Goal: Information Seeking & Learning: Find specific fact

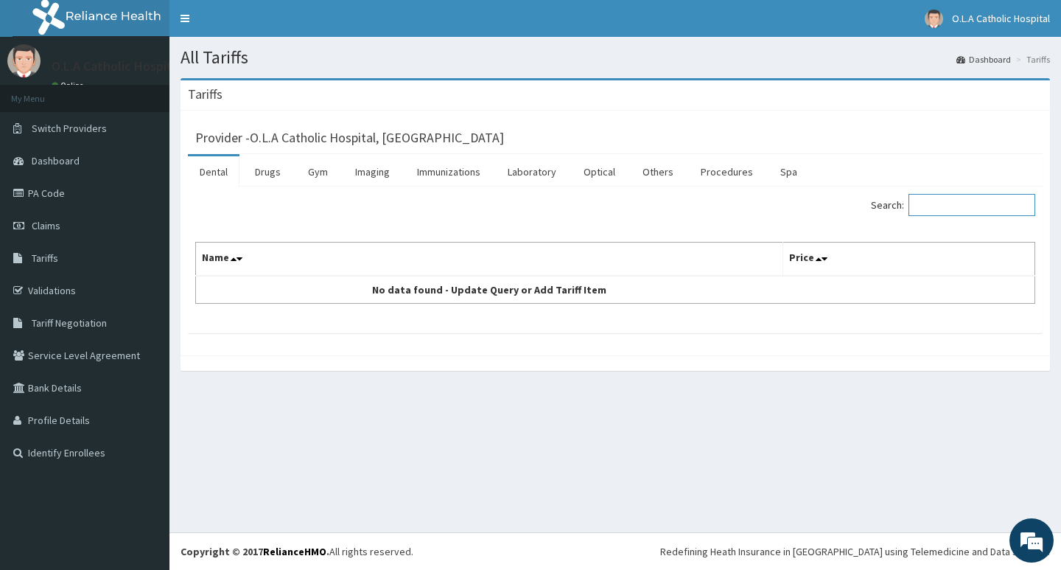
click at [957, 206] on input "Search:" at bounding box center [972, 205] width 127 height 22
type input "anaso"
click at [529, 178] on link "Laboratory" at bounding box center [532, 171] width 72 height 31
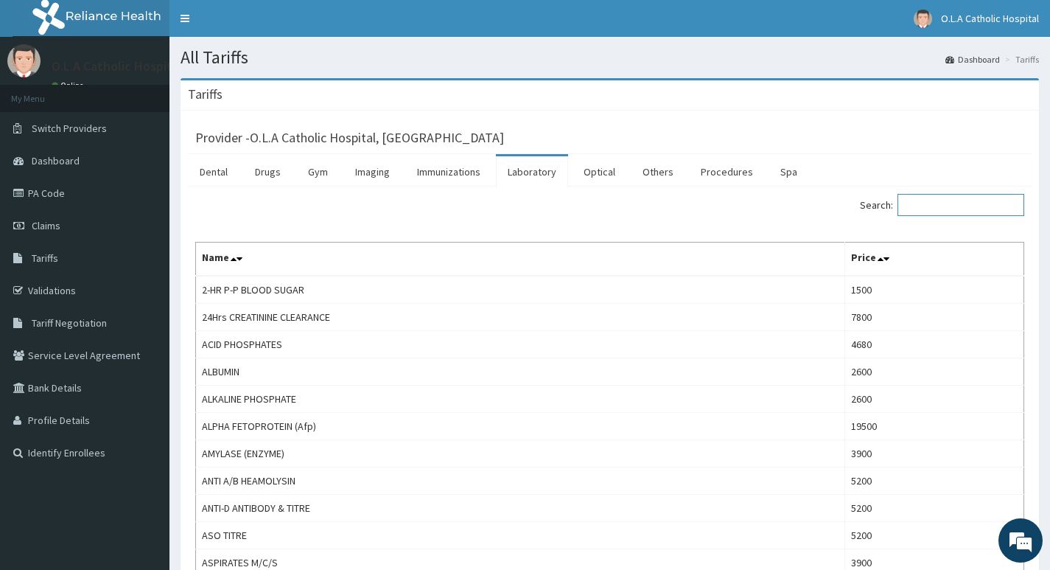
click at [941, 206] on input "Search:" at bounding box center [961, 205] width 127 height 22
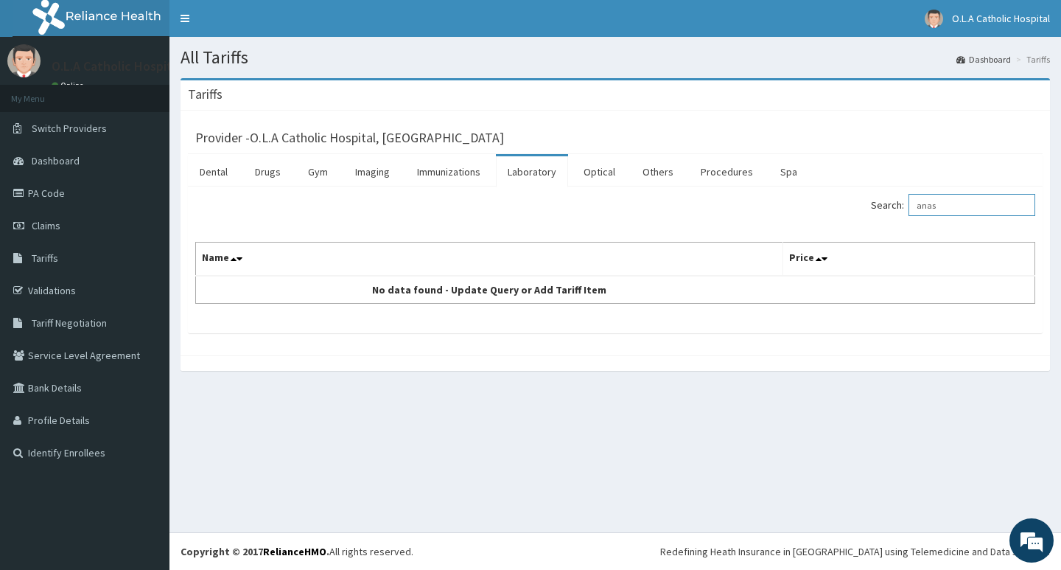
type input "anas"
click at [187, 567] on footer "Redefining Heath Insurance in [GEOGRAPHIC_DATA] using Telemedicine and Data Sci…" at bounding box center [616, 551] width 892 height 38
click at [266, 171] on link "Drugs" at bounding box center [267, 171] width 49 height 31
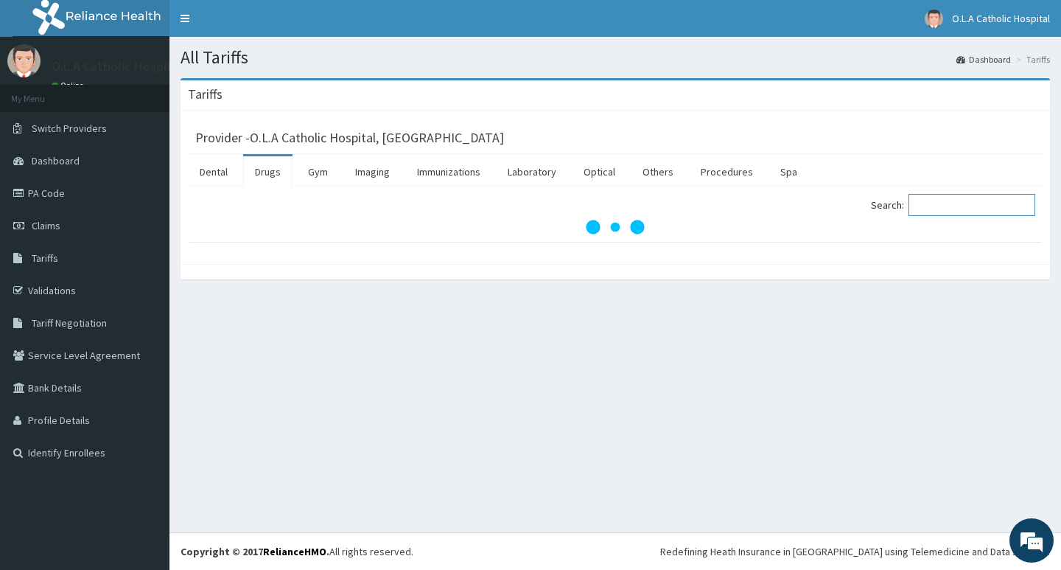
click at [951, 201] on input "Search:" at bounding box center [972, 205] width 127 height 22
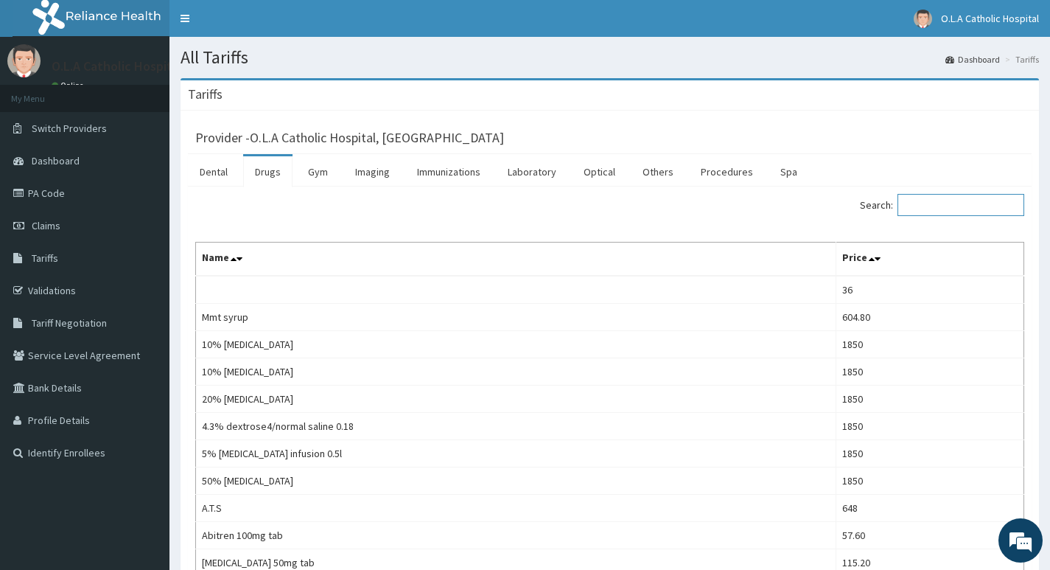
click at [923, 210] on input "Search:" at bounding box center [961, 205] width 127 height 22
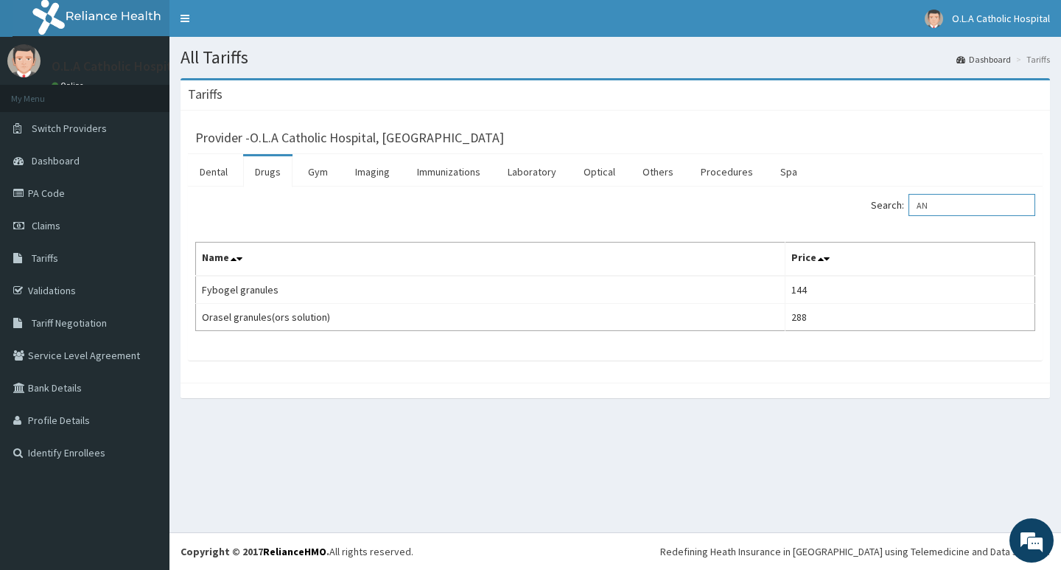
type input "A"
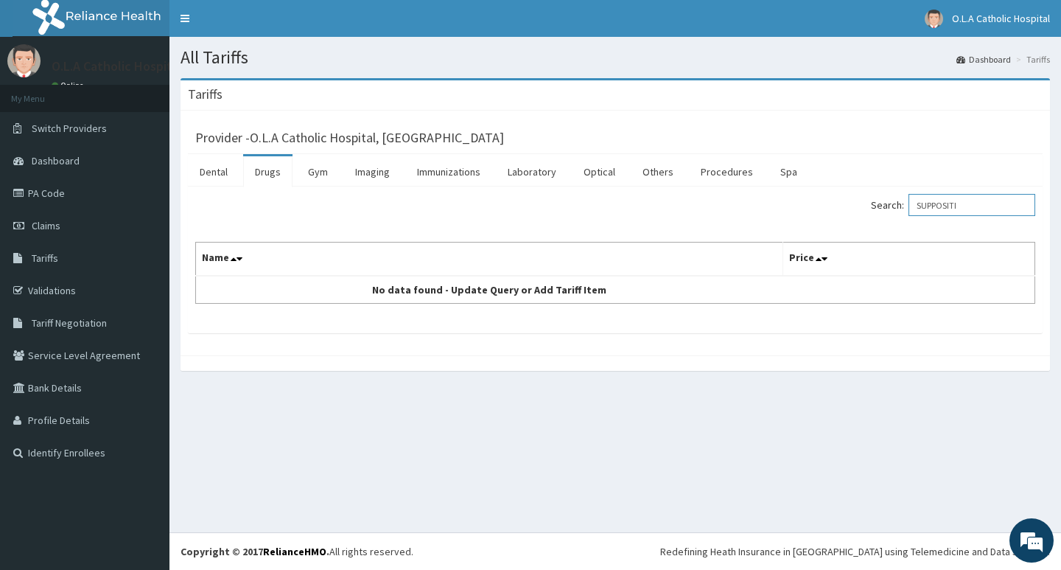
click at [979, 206] on input "SUPPOSITI" at bounding box center [972, 205] width 127 height 22
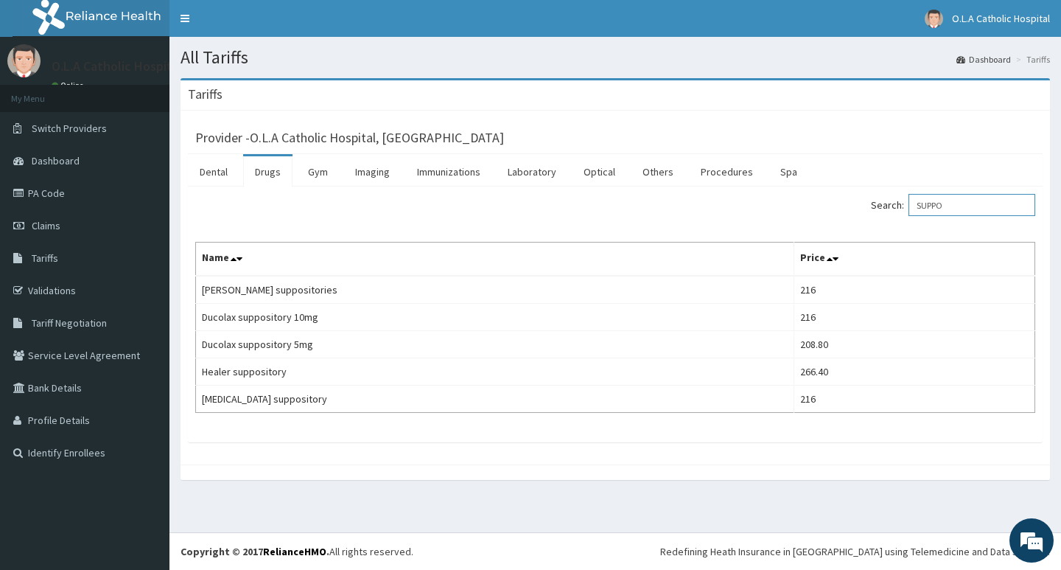
type input "SUPPO"
